Goal: Task Accomplishment & Management: Manage account settings

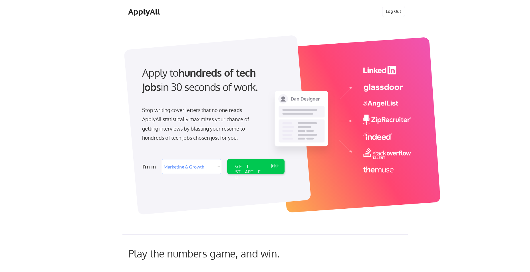
select select ""marketing___comms""
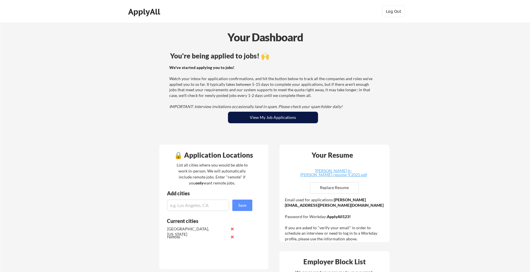
click at [269, 119] on button "View My Job Applications" at bounding box center [273, 117] width 90 height 11
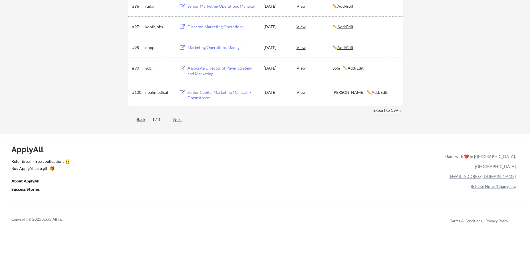
scroll to position [2228, 0]
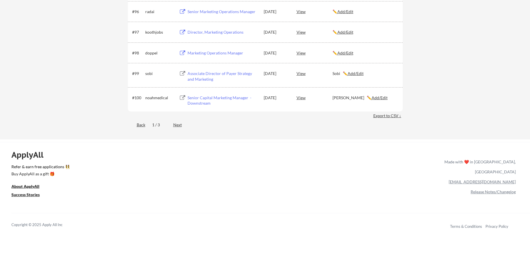
click at [384, 116] on div "Export to CSV ↓" at bounding box center [387, 116] width 29 height 6
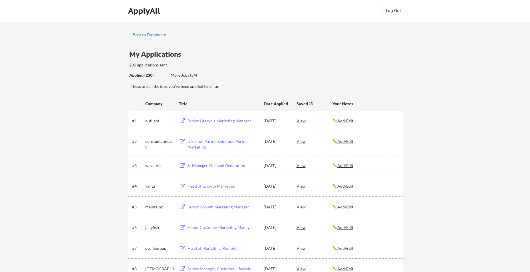
scroll to position [0, 0]
click at [184, 76] on div "More Jobs (34)" at bounding box center [192, 76] width 42 height 6
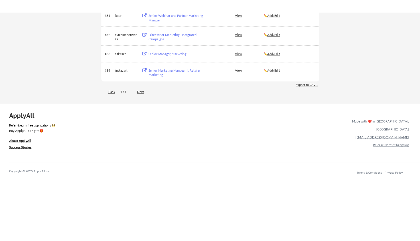
scroll to position [771, 0]
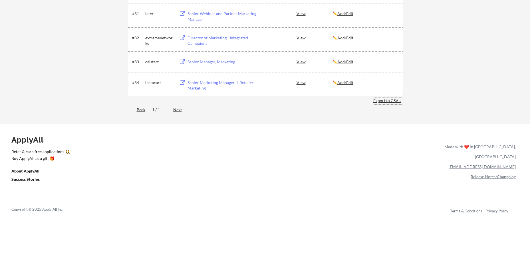
click at [381, 102] on div "Export to CSV ↓" at bounding box center [387, 101] width 29 height 6
